Goal: Information Seeking & Learning: Find specific fact

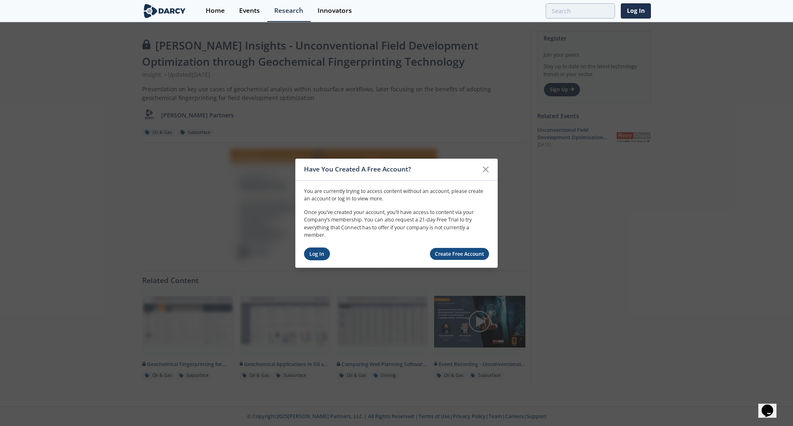
click at [313, 251] on link "Log In" at bounding box center [317, 254] width 26 height 13
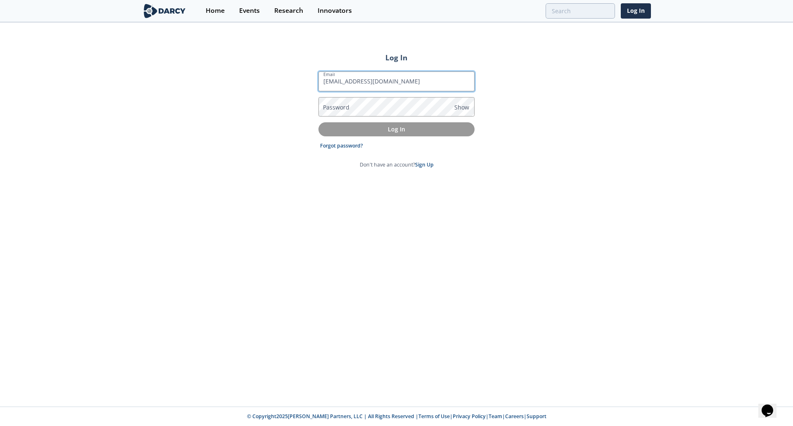
type input "[EMAIL_ADDRESS][DOMAIN_NAME]"
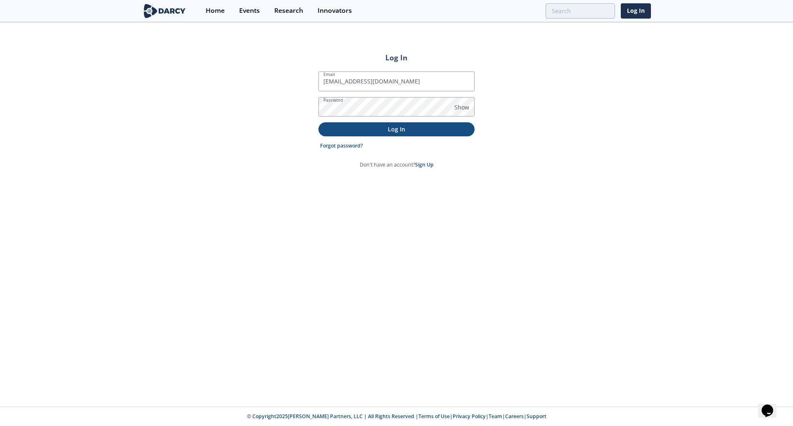
click at [393, 129] on p "Log In" at bounding box center [396, 129] width 145 height 9
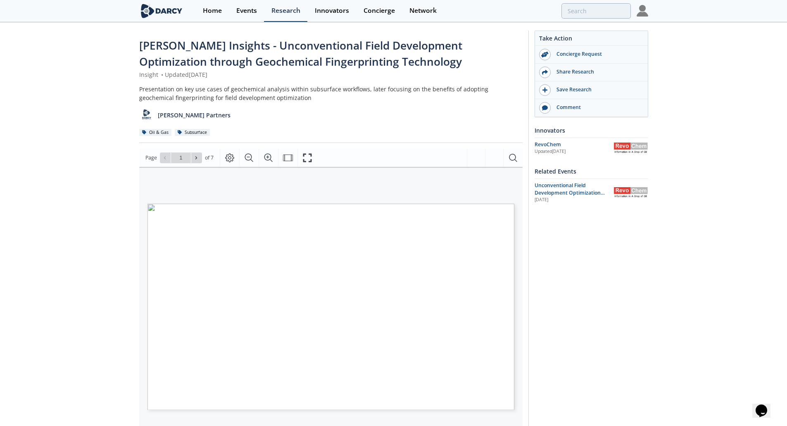
click at [284, 12] on div "Research" at bounding box center [286, 10] width 29 height 7
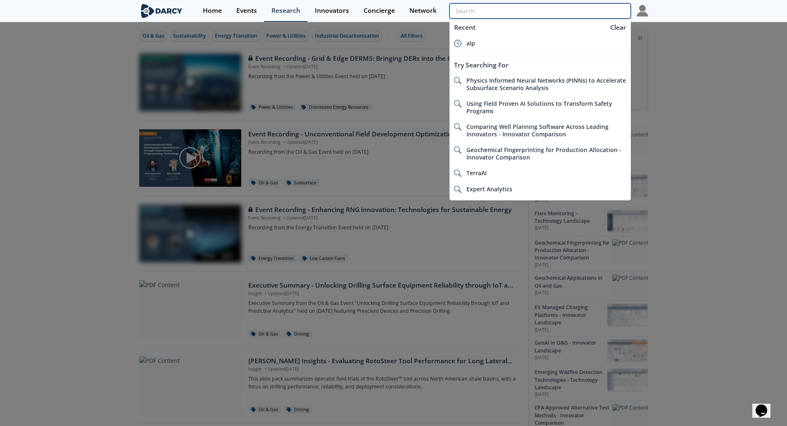
click at [588, 10] on input "search" at bounding box center [540, 10] width 181 height 15
paste input "Sofoil"
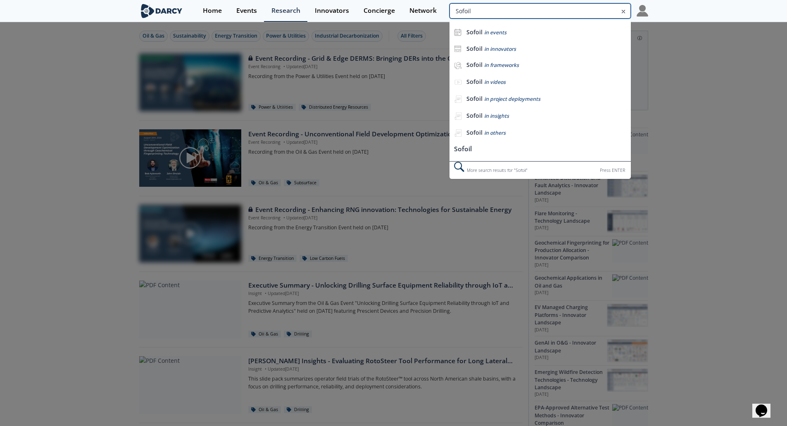
type input "Sofoil"
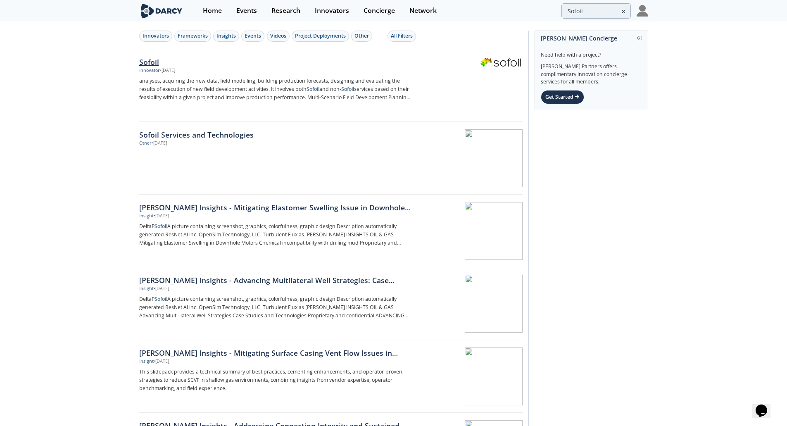
click at [145, 61] on div "Sofoil" at bounding box center [276, 62] width 274 height 11
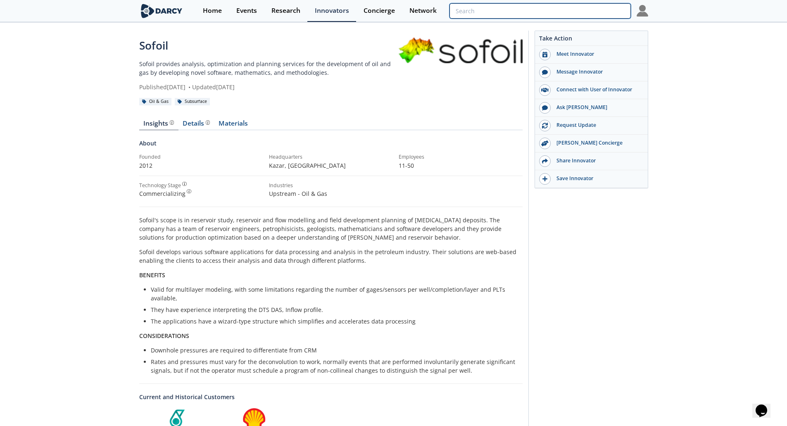
click at [591, 11] on input "search" at bounding box center [540, 10] width 181 height 15
paste input "DeltaP"
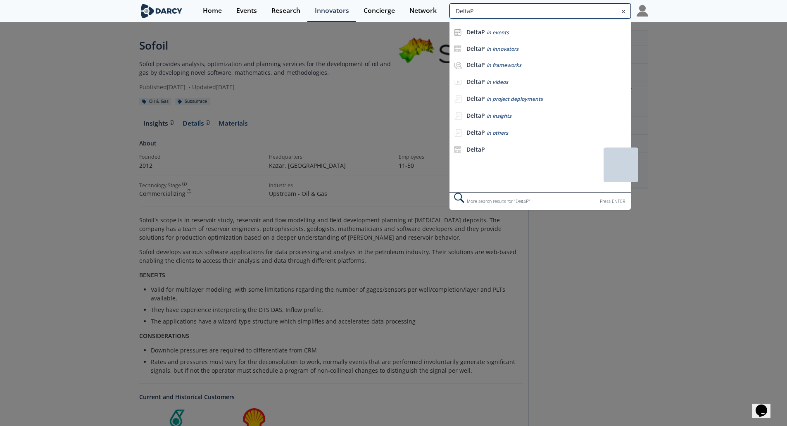
type input "DeltaP"
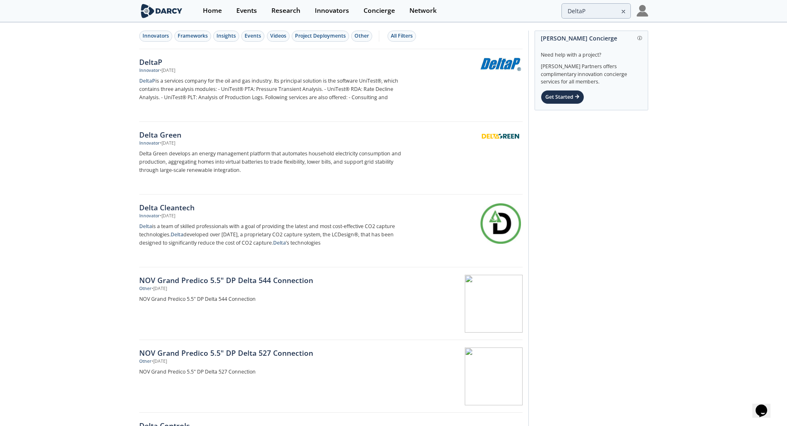
drag, startPoint x: 625, startPoint y: 12, endPoint x: 621, endPoint y: 12, distance: 4.2
click at [625, 12] on icon at bounding box center [624, 12] width 6 height 10
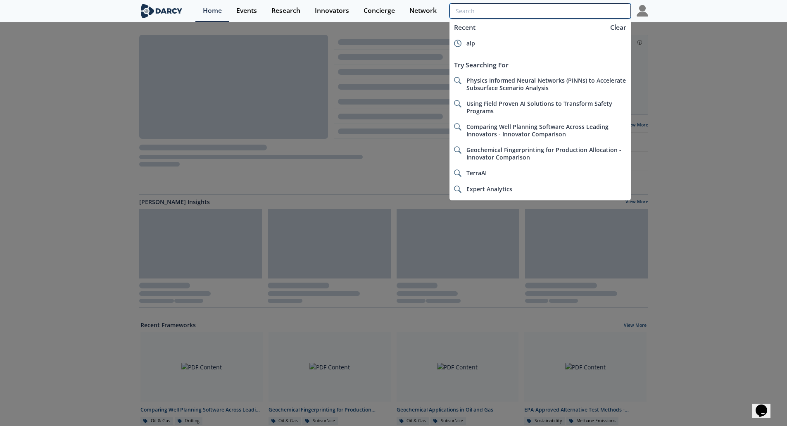
click at [603, 12] on input "search" at bounding box center [540, 10] width 181 height 15
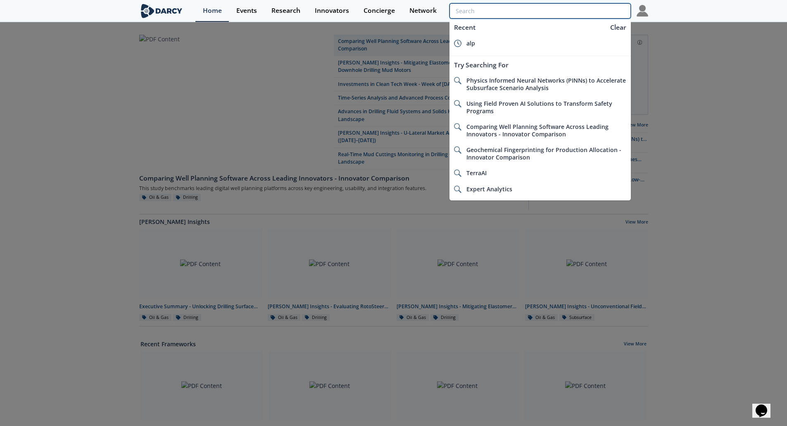
paste input "ResNet AI Inc"
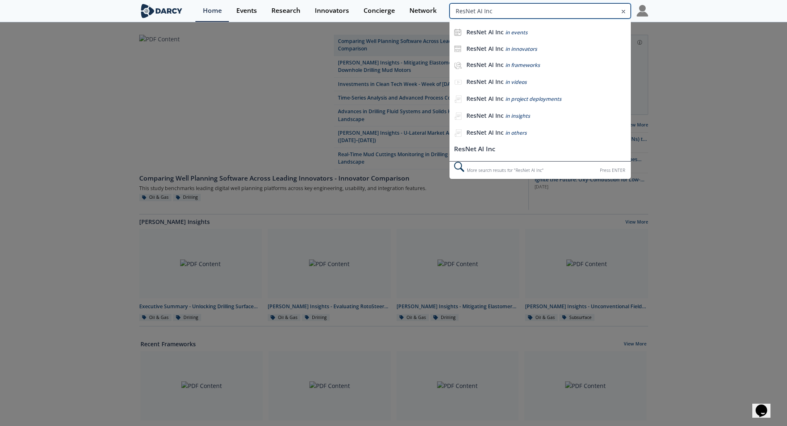
type input "ResNet AI Inc"
